Goal: Task Accomplishment & Management: Complete application form

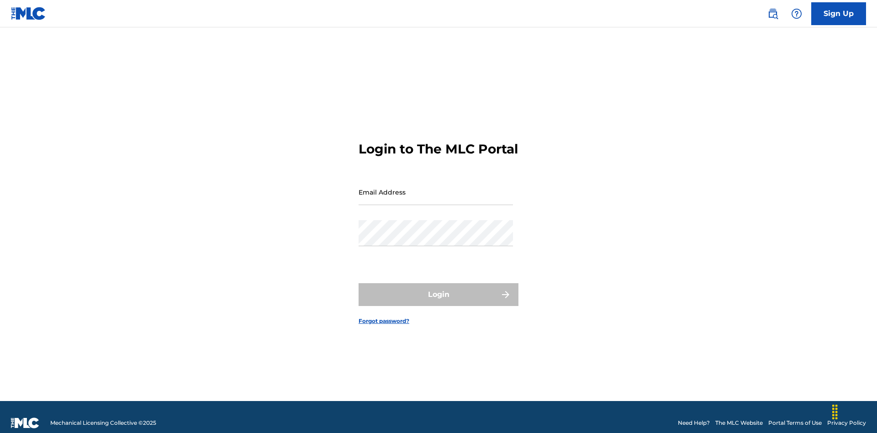
scroll to position [12, 0]
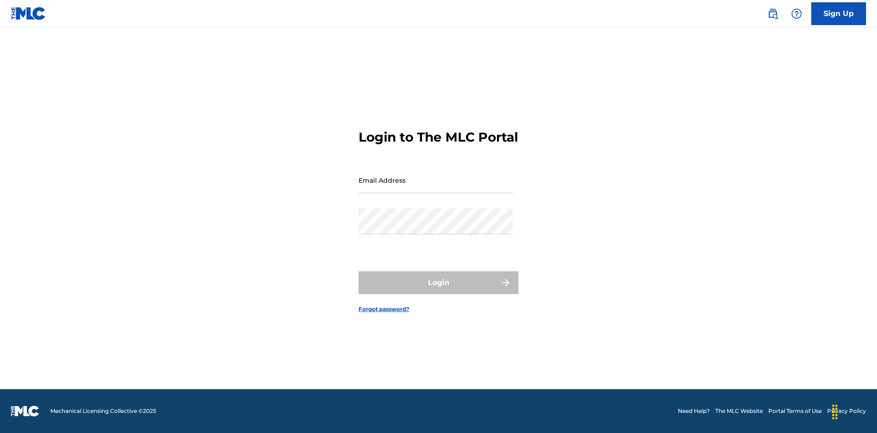
click at [436, 188] on input "Email Address" at bounding box center [436, 180] width 154 height 26
type input "[EMAIL_ADDRESS][DOMAIN_NAME]"
click at [439, 291] on button "Login" at bounding box center [439, 282] width 160 height 23
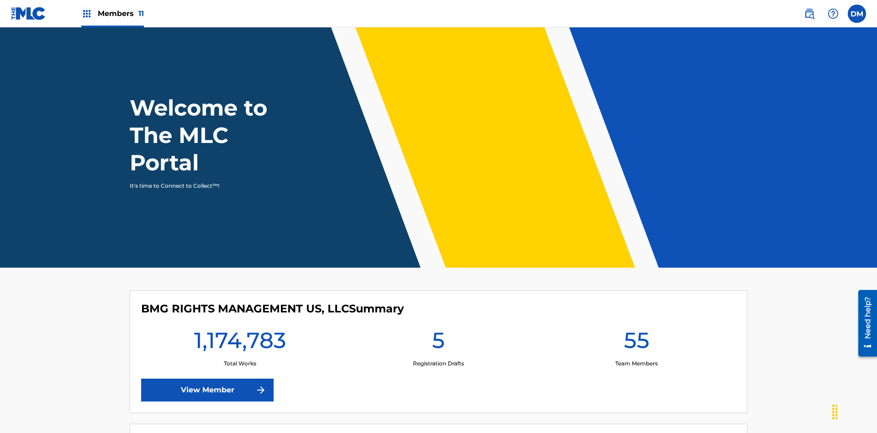
click at [112, 13] on span "Members 11" at bounding box center [121, 13] width 46 height 11
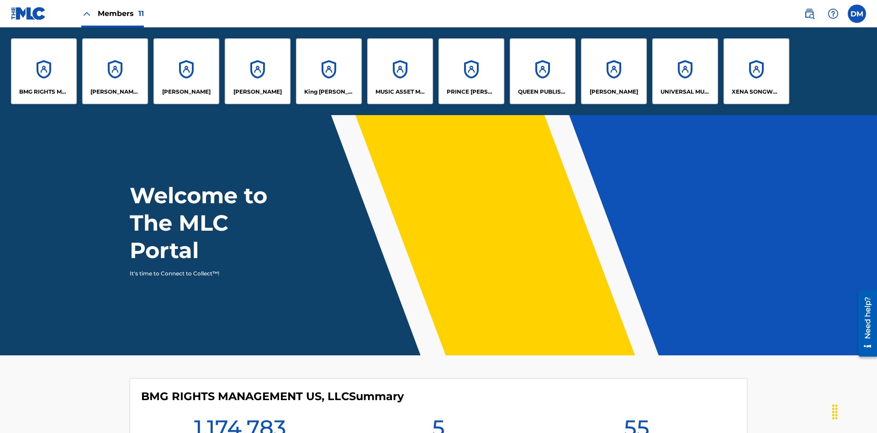
click at [328, 92] on p "King McTesterson" at bounding box center [329, 92] width 50 height 8
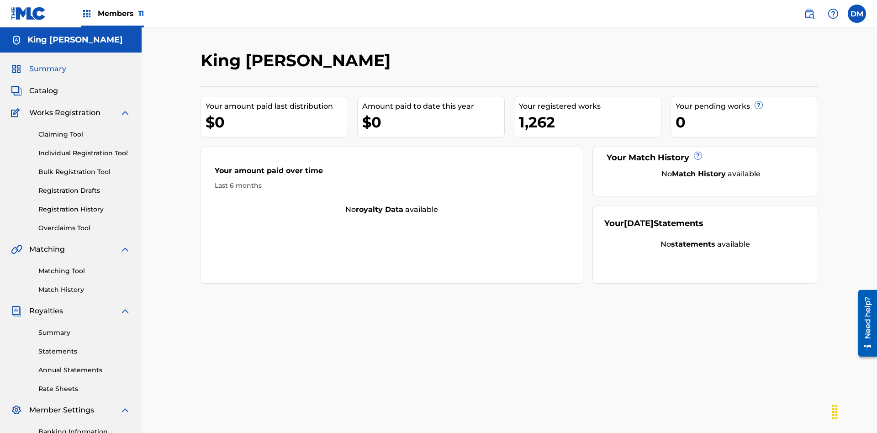
click at [85, 130] on link "Claiming Tool" at bounding box center [84, 135] width 92 height 10
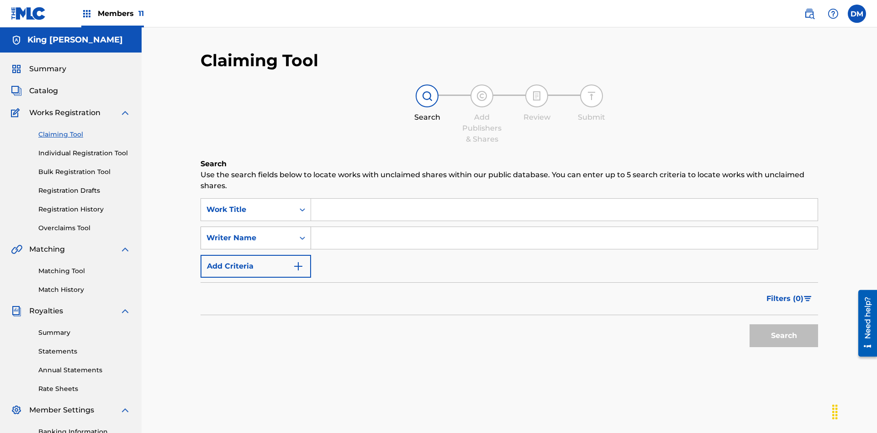
click at [248, 233] on div "Writer Name" at bounding box center [247, 238] width 82 height 11
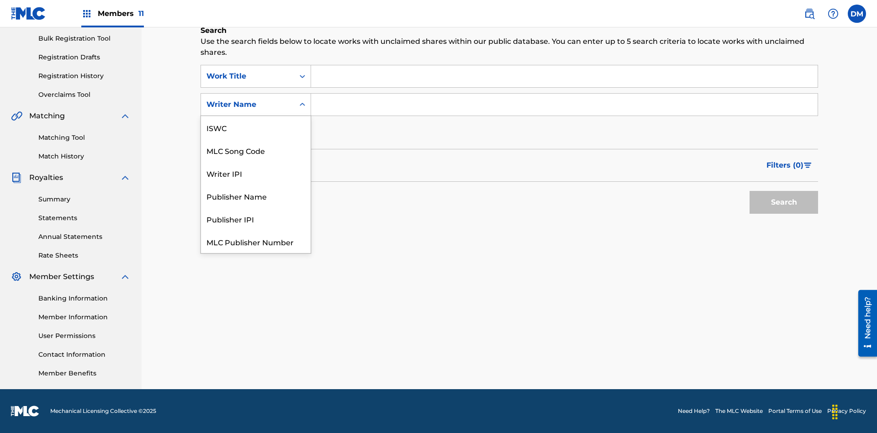
scroll to position [23, 0]
click at [256, 127] on div "MLC Song Code" at bounding box center [256, 127] width 110 height 23
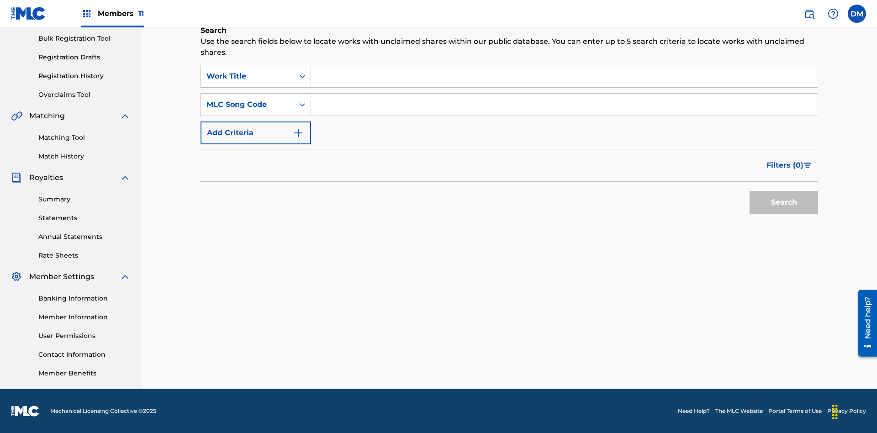
click at [564, 76] on input "Search Form" at bounding box center [564, 76] width 507 height 22
type input "NON-OWNED WORK TO CLAIM"
click at [564, 105] on input "Search Form" at bounding box center [564, 105] width 507 height 22
type input "RB0ZQR"
click at [784, 202] on button "Search" at bounding box center [784, 202] width 69 height 23
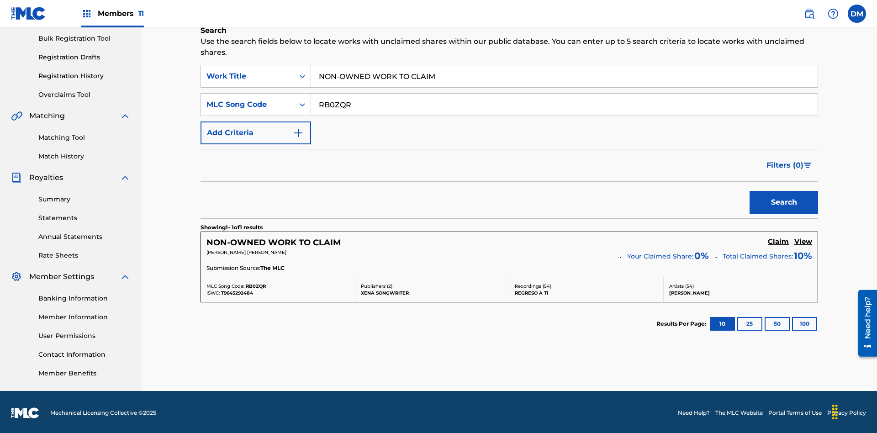
click at [778, 240] on h5 "Claim" at bounding box center [778, 242] width 21 height 9
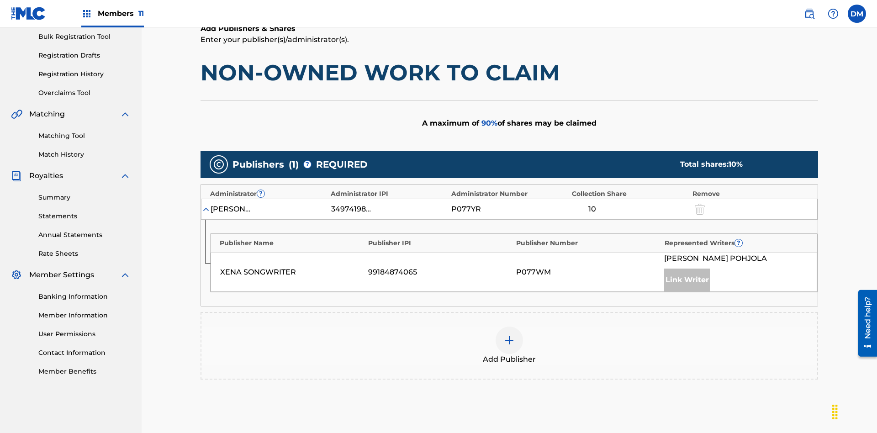
scroll to position [229, 0]
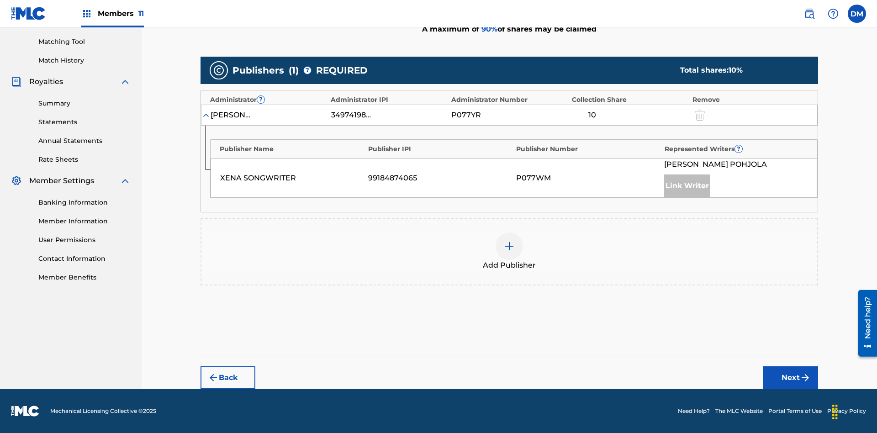
click at [791, 378] on button "Next" at bounding box center [790, 377] width 55 height 23
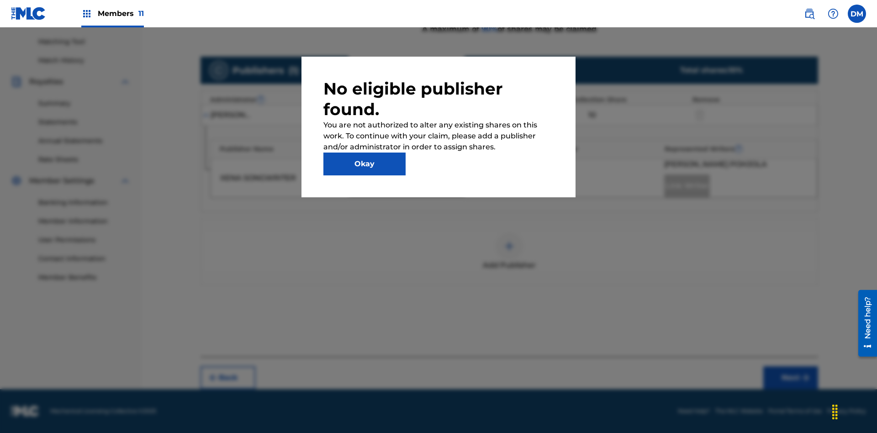
click at [365, 164] on button "Okay" at bounding box center [364, 164] width 82 height 23
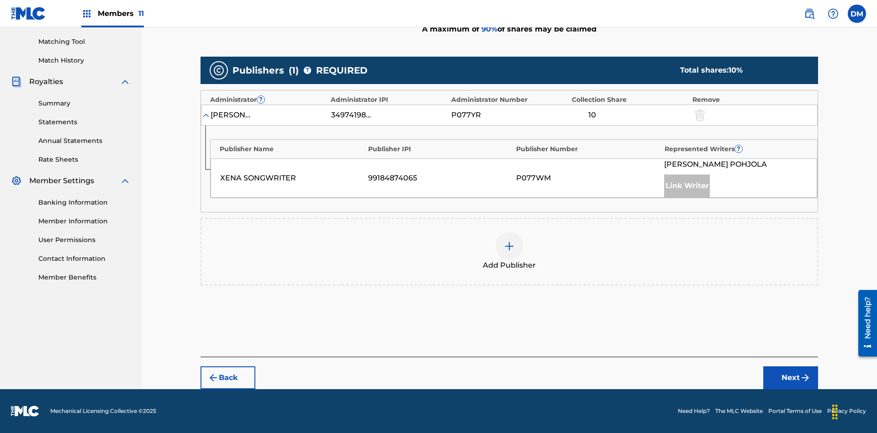
click at [509, 246] on img at bounding box center [509, 246] width 11 height 11
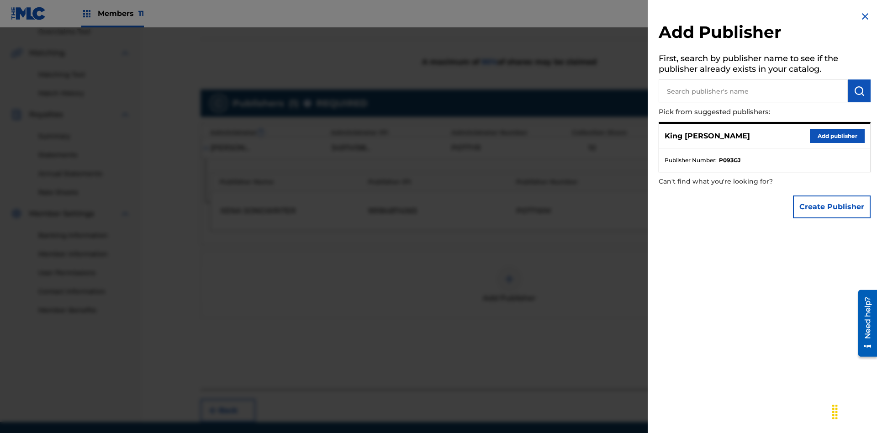
click at [753, 91] on input "text" at bounding box center [753, 90] width 189 height 23
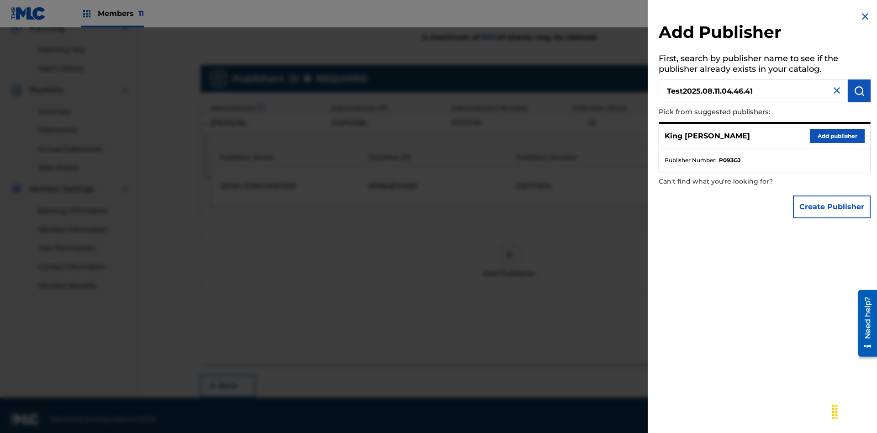
type input "Test2025.08.11.04.46.41"
click at [859, 91] on img "submit" at bounding box center [859, 90] width 11 height 11
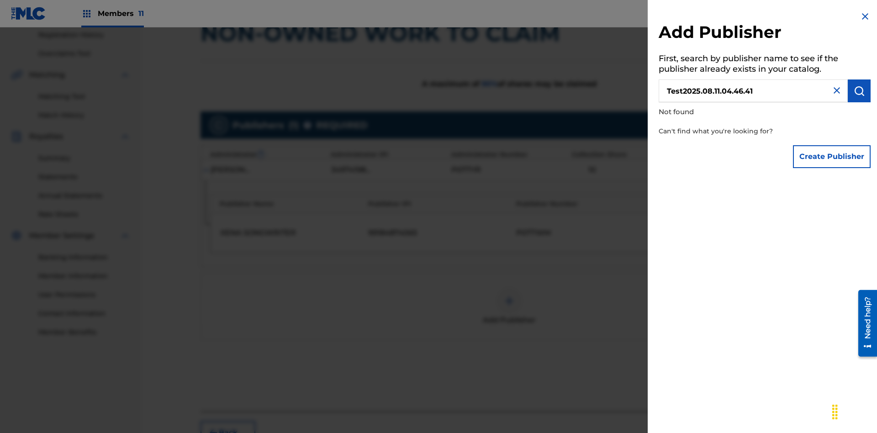
click at [832, 156] on button "Create Publisher" at bounding box center [832, 156] width 78 height 23
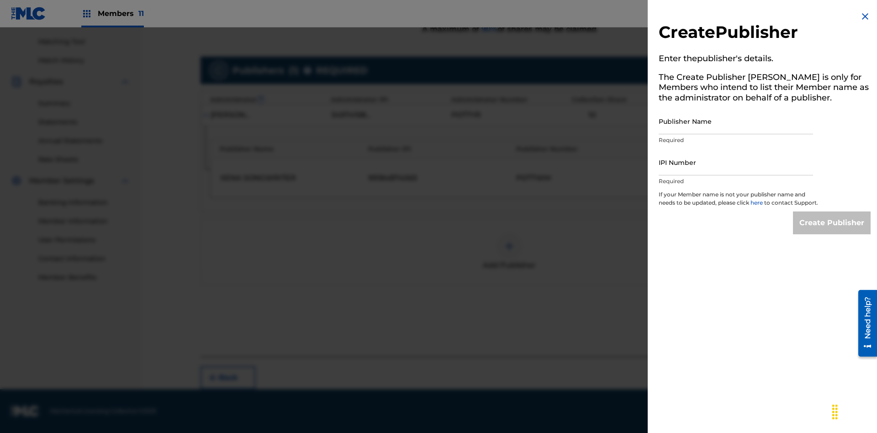
click at [736, 121] on input "Publisher Name" at bounding box center [736, 121] width 154 height 26
type input "Test2025.08.11.04.46.45"
click at [736, 162] on input "IPI Number" at bounding box center [736, 162] width 154 height 26
type input "00595839777"
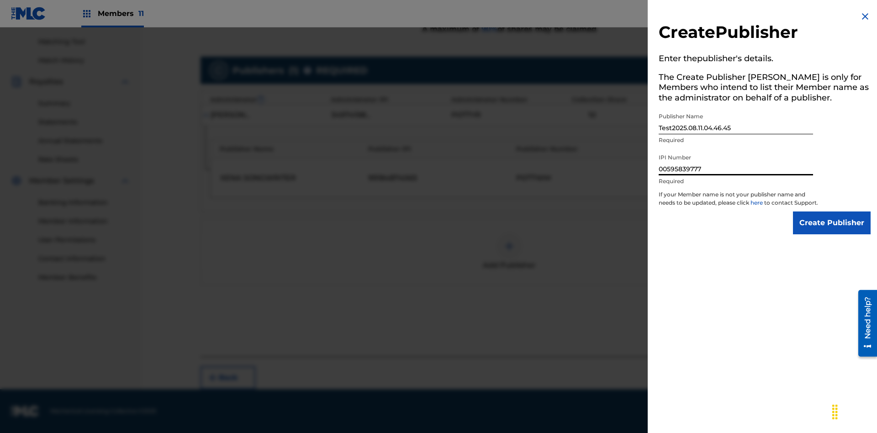
click at [832, 231] on input "Create Publisher" at bounding box center [832, 223] width 78 height 23
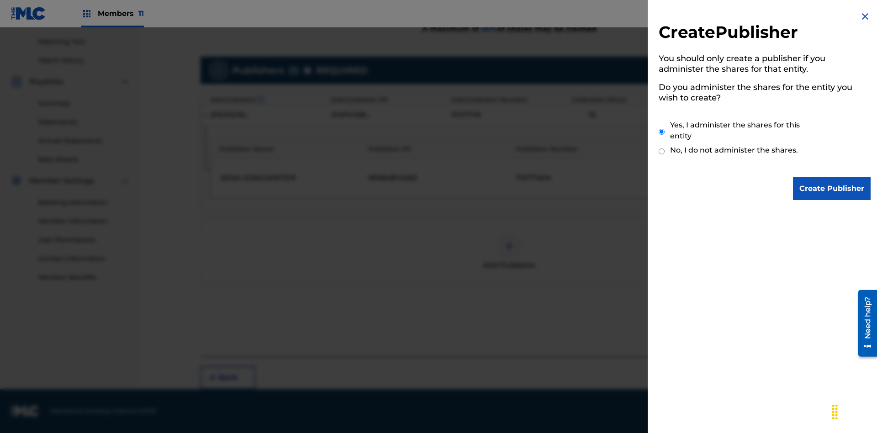
click at [662, 132] on input "Yes, I administer the shares for this entity" at bounding box center [662, 132] width 6 height 20
click at [832, 189] on input "Create Publisher" at bounding box center [832, 188] width 78 height 23
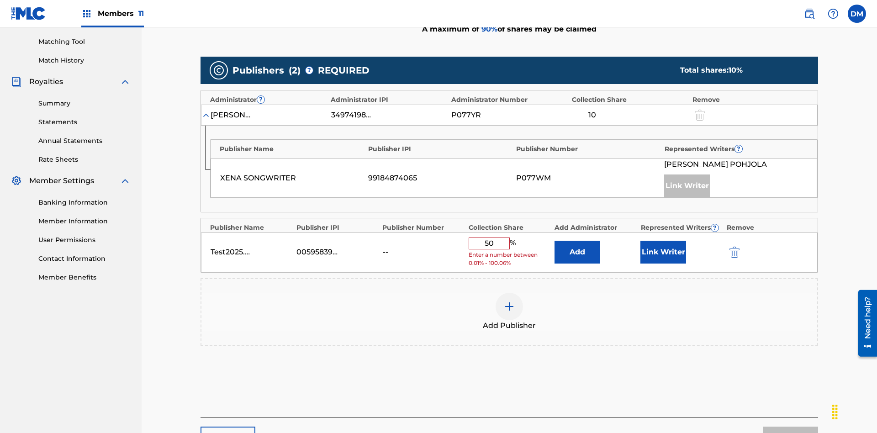
scroll to position [283, 0]
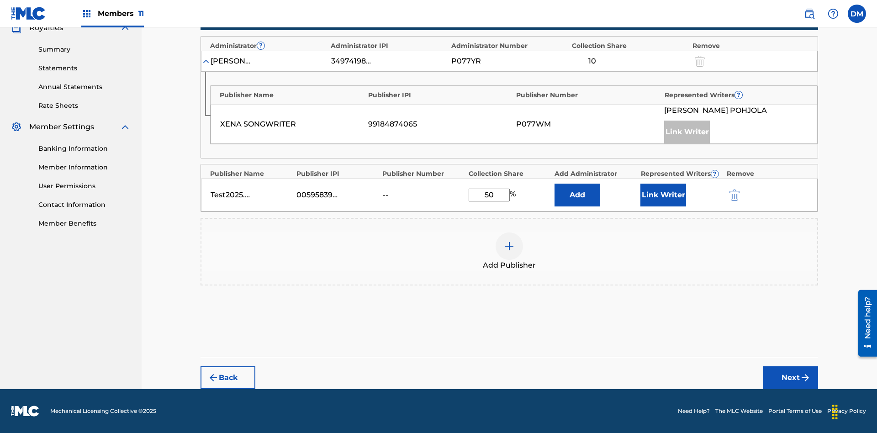
type input "50"
click at [663, 195] on button "Link Writer" at bounding box center [664, 195] width 46 height 23
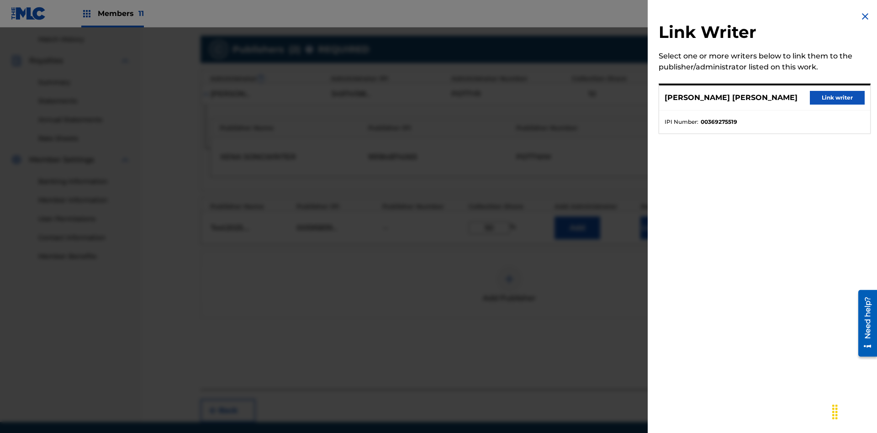
click at [837, 98] on button "Link writer" at bounding box center [837, 98] width 55 height 14
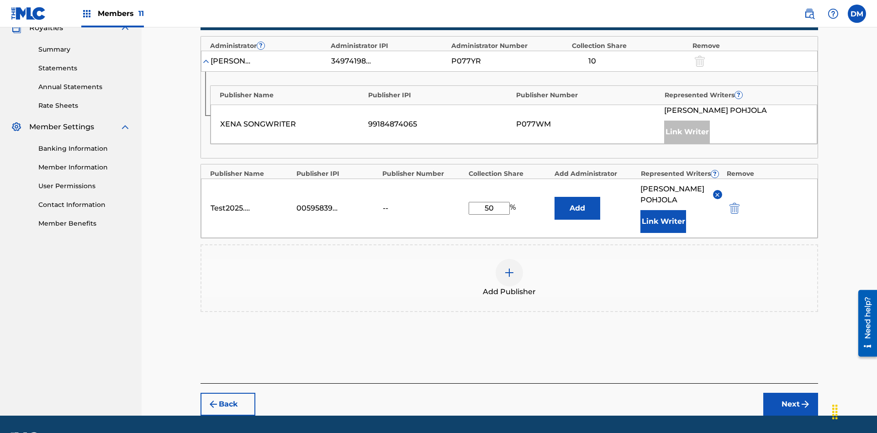
click at [663, 210] on button "Link Writer" at bounding box center [664, 221] width 46 height 23
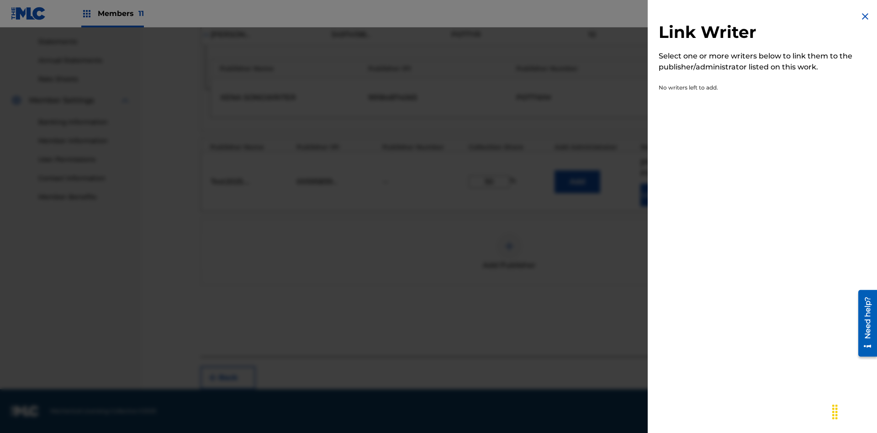
click at [865, 16] on img at bounding box center [865, 16] width 11 height 11
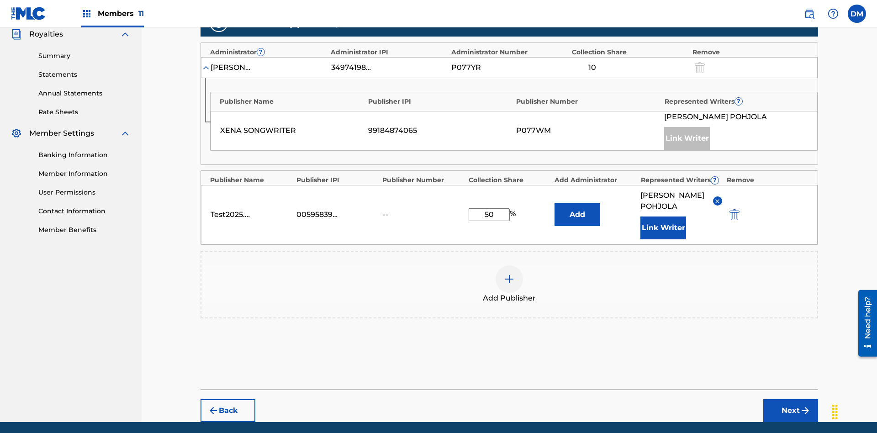
scroll to position [321, 0]
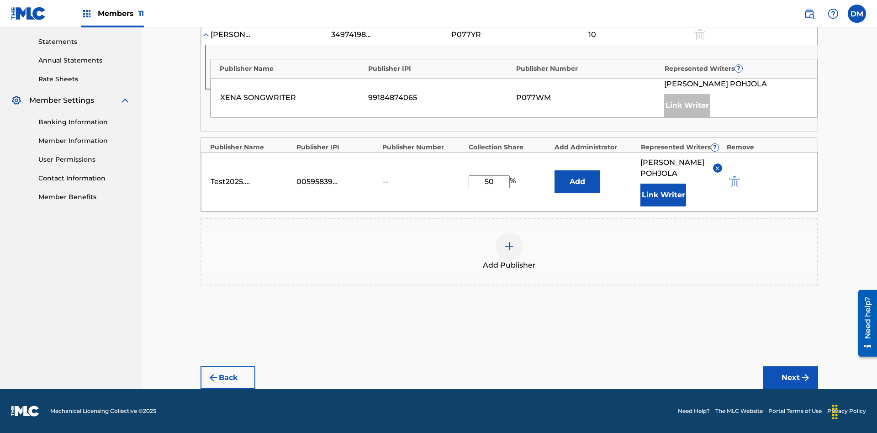
click at [577, 176] on button "Add" at bounding box center [578, 181] width 46 height 23
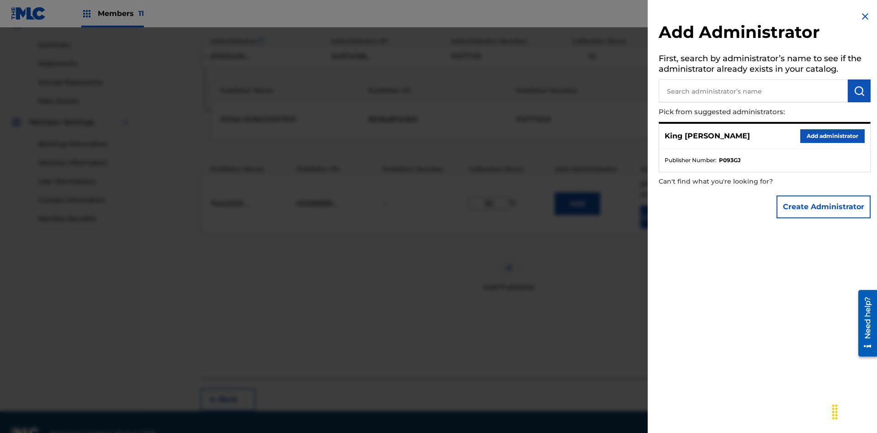
click at [753, 91] on input "text" at bounding box center [753, 90] width 189 height 23
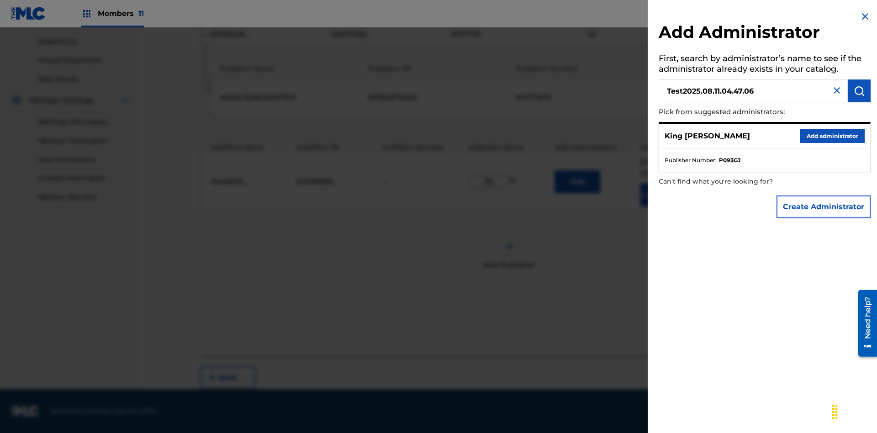
type input "Test2025.08.11.04.47.06"
click at [859, 91] on img "submit" at bounding box center [859, 90] width 11 height 11
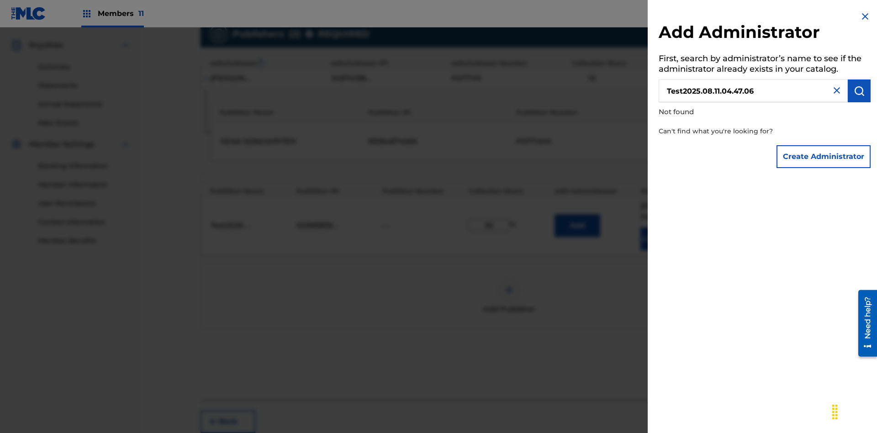
click at [824, 156] on button "Create Administrator" at bounding box center [824, 156] width 94 height 23
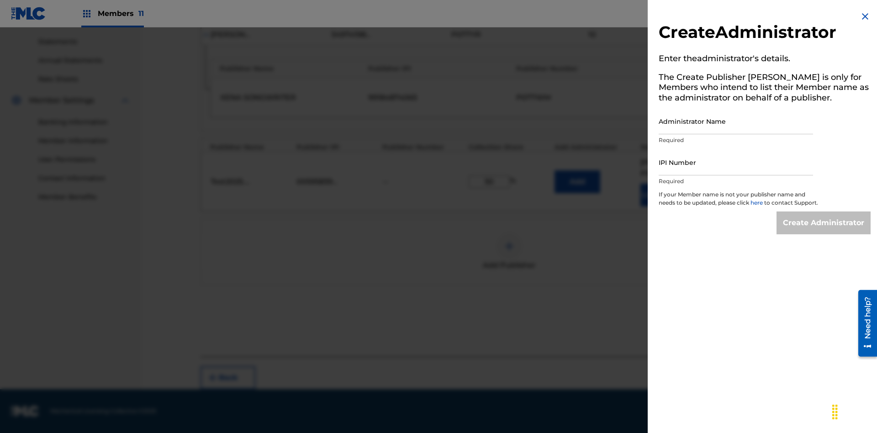
click at [736, 121] on input "Administrator Name" at bounding box center [736, 121] width 154 height 26
type input "Test2025.08.11.04.47.11"
click at [736, 162] on input "IPI Number" at bounding box center [736, 162] width 154 height 26
type input "00595839777"
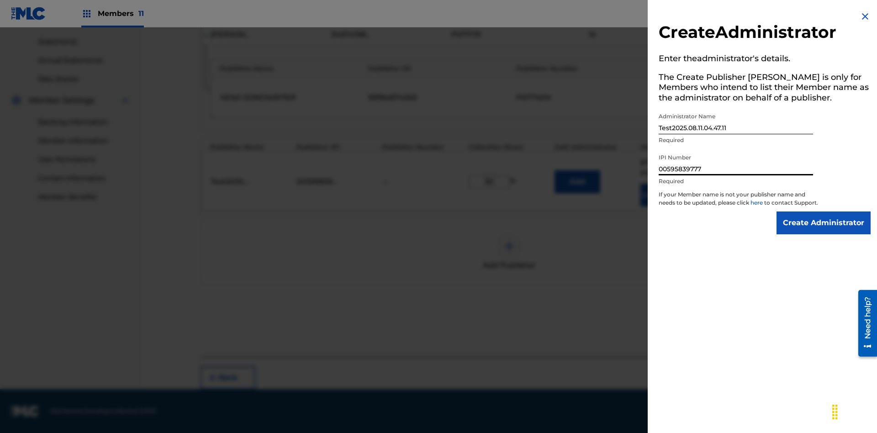
click at [824, 231] on input "Create Administrator" at bounding box center [824, 223] width 94 height 23
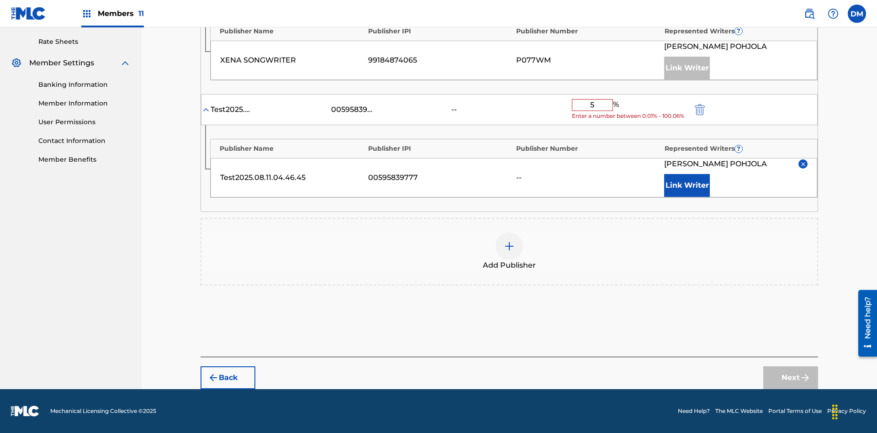
type input "50"
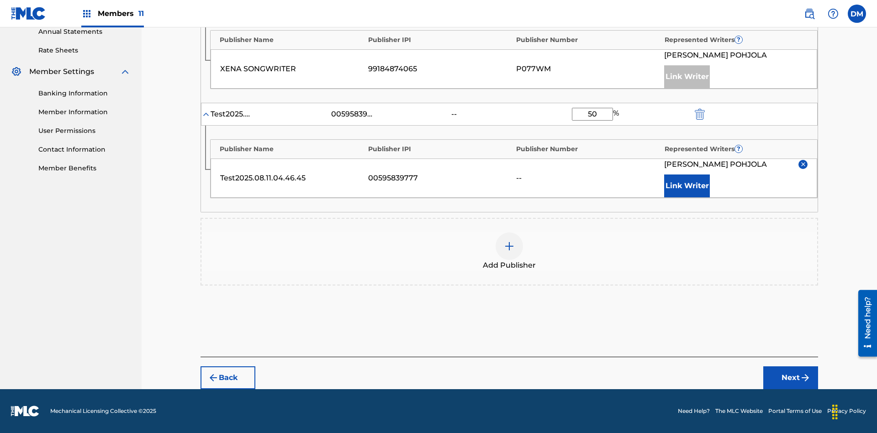
click at [791, 378] on button "Next" at bounding box center [790, 377] width 55 height 23
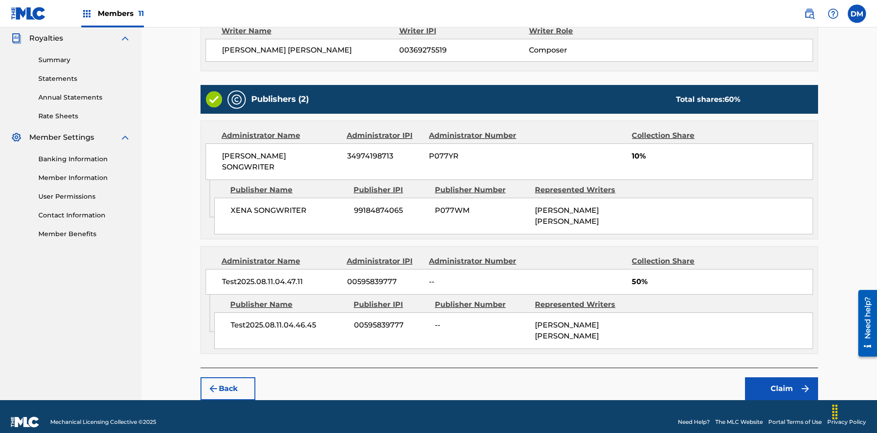
scroll to position [0, 0]
click at [782, 378] on button "Claim" at bounding box center [781, 388] width 73 height 23
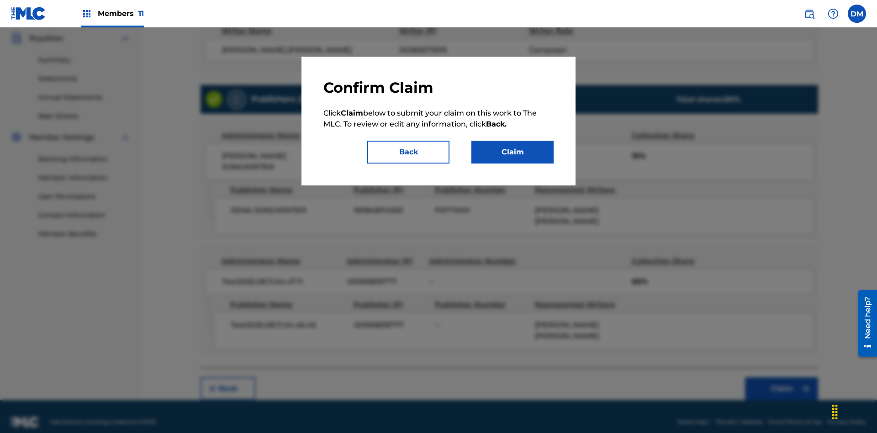
click at [513, 152] on button "Claim" at bounding box center [512, 152] width 82 height 23
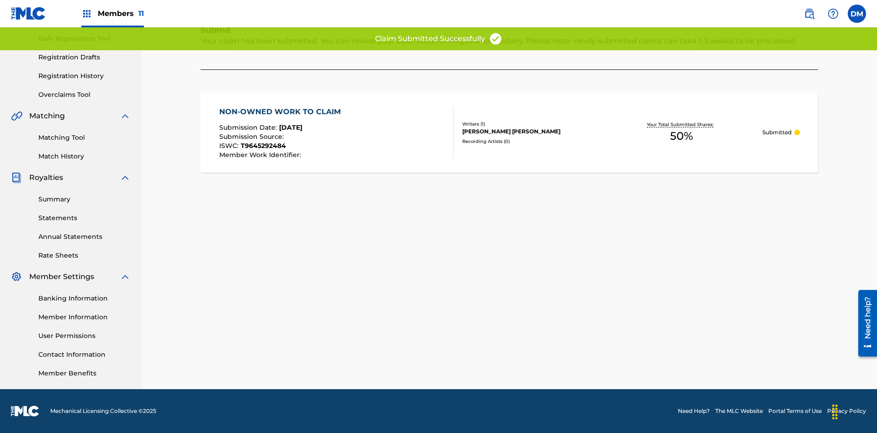
scroll to position [133, 0]
click at [85, 76] on link "Registration History" at bounding box center [84, 76] width 92 height 10
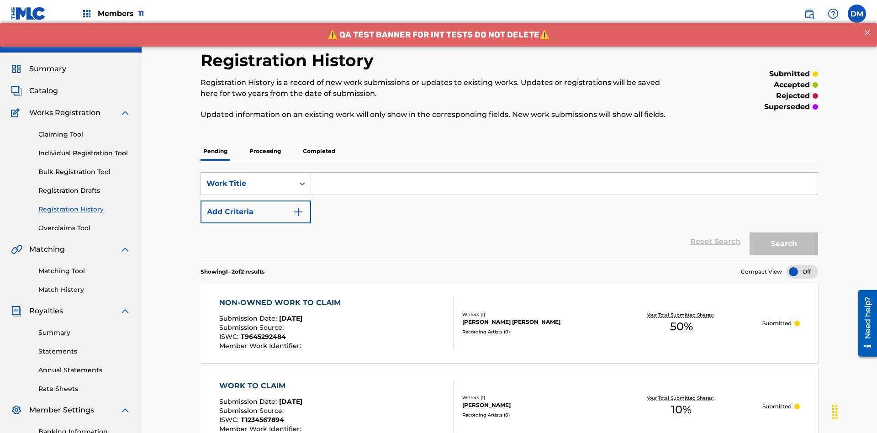
click at [564, 173] on input "Search Form" at bounding box center [564, 184] width 507 height 22
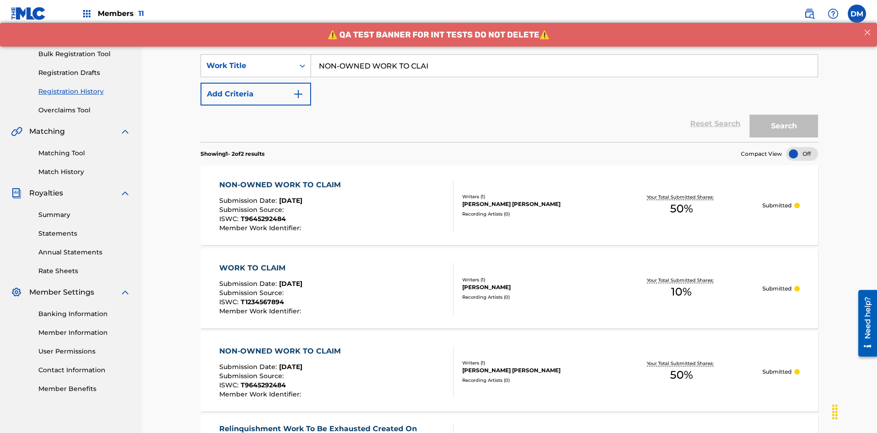
type input "NON-OWNED WORK TO CLAIM"
